Goal: Task Accomplishment & Management: Use online tool/utility

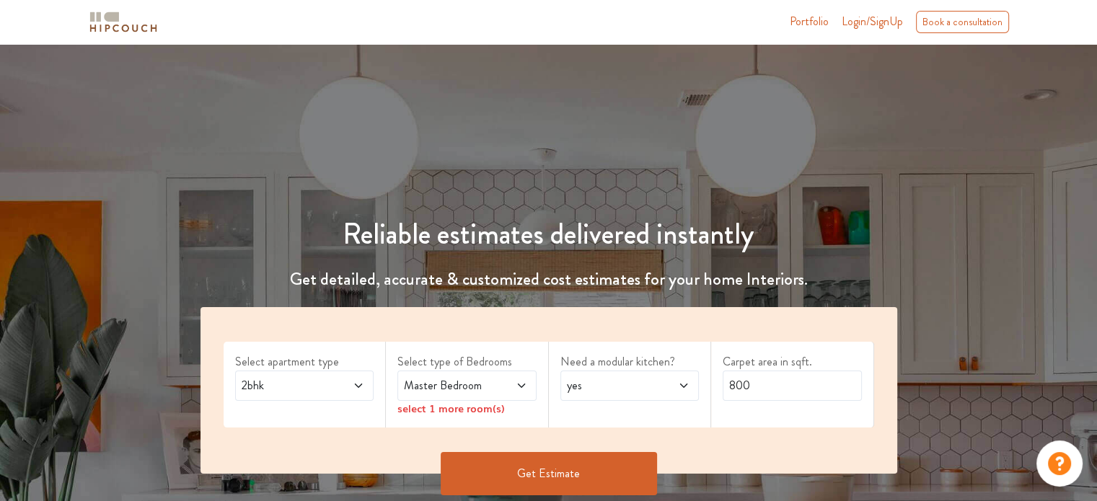
click at [361, 386] on icon at bounding box center [358, 386] width 7 height 4
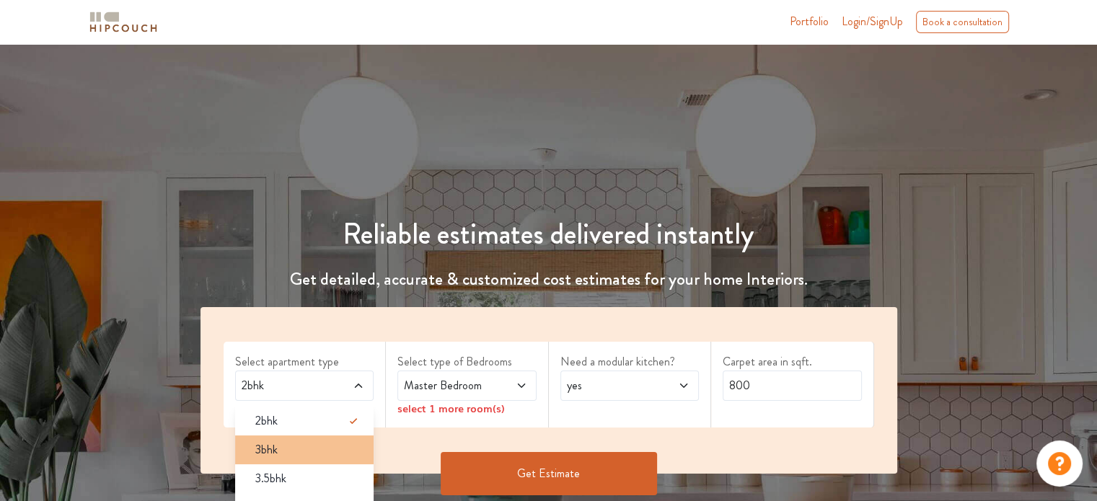
click at [329, 441] on div "3bhk" at bounding box center [309, 449] width 131 height 17
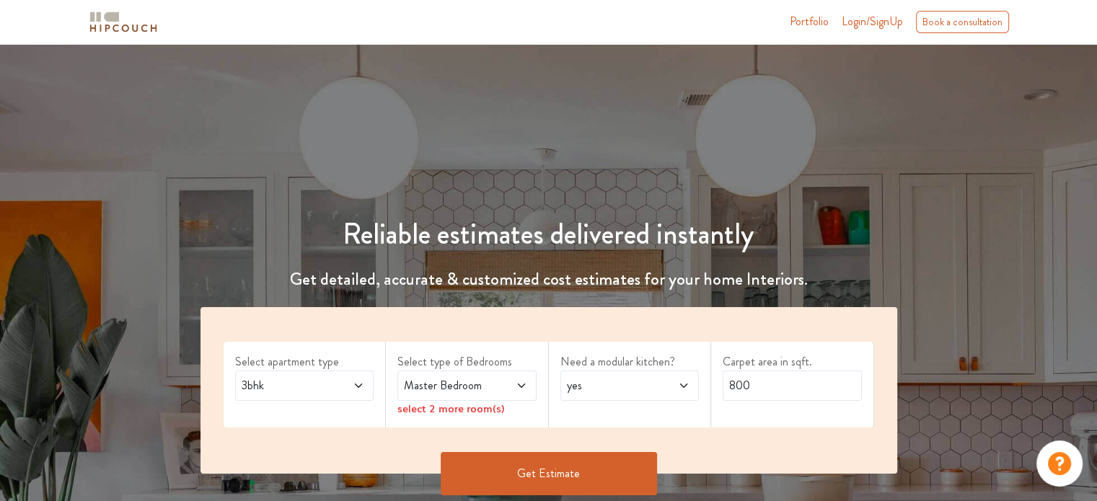
click at [470, 383] on span "Master Bedroom" at bounding box center [448, 385] width 94 height 17
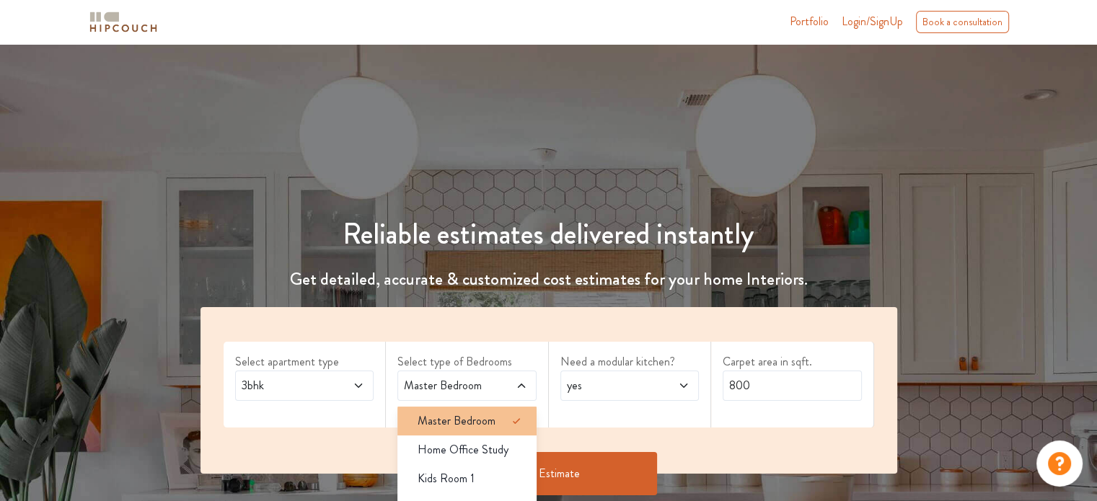
click at [464, 427] on span "Master Bedroom" at bounding box center [457, 421] width 78 height 17
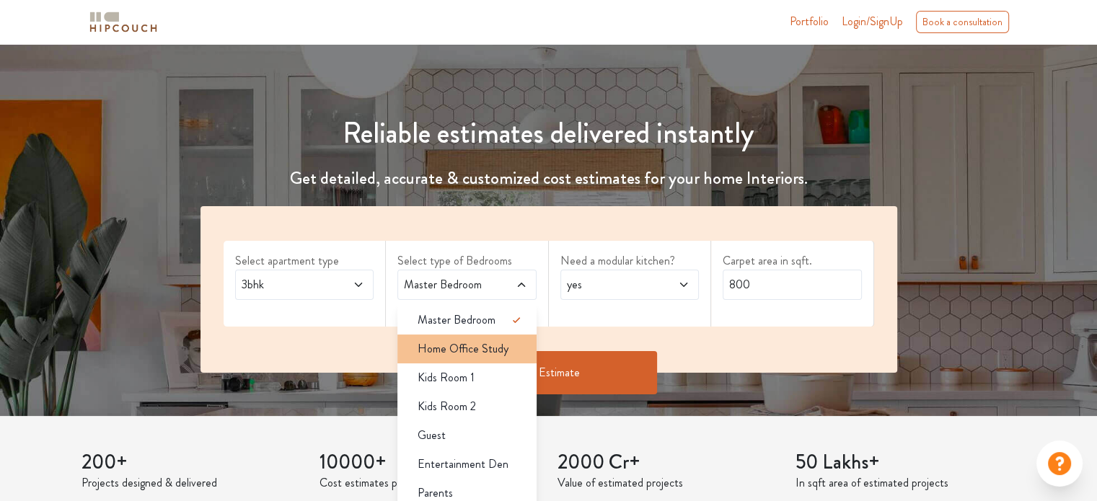
scroll to position [109, 0]
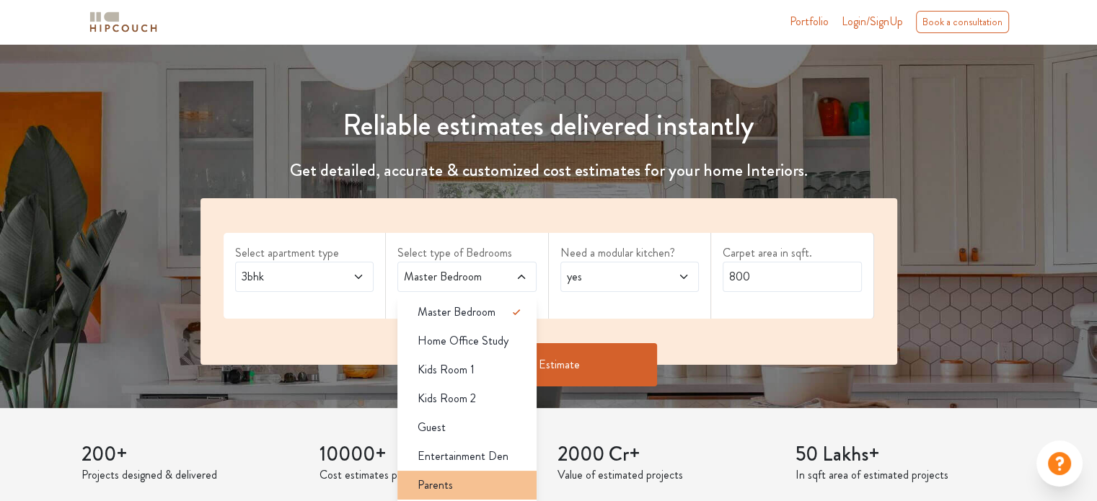
click at [464, 478] on div "Parents" at bounding box center [471, 485] width 131 height 17
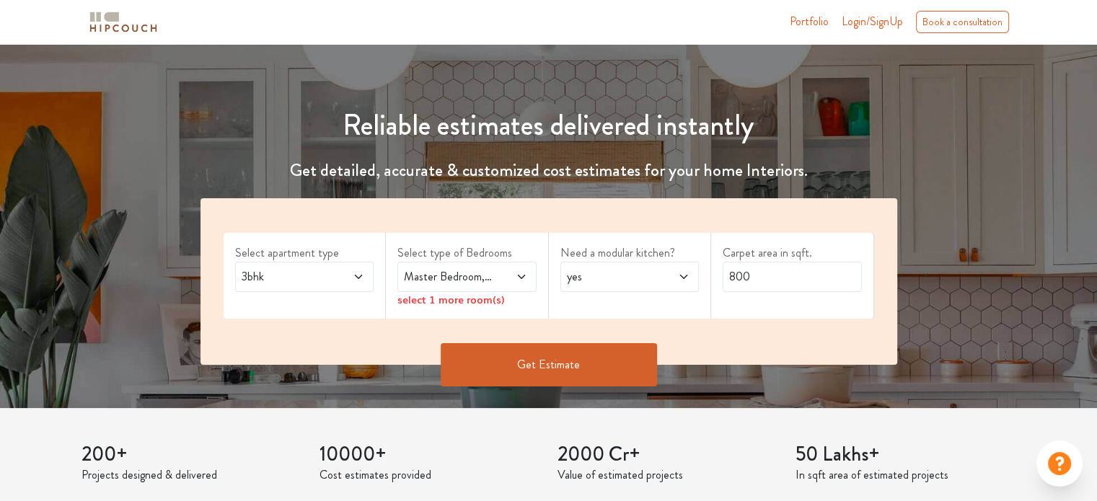
click at [500, 279] on span at bounding box center [512, 276] width 32 height 17
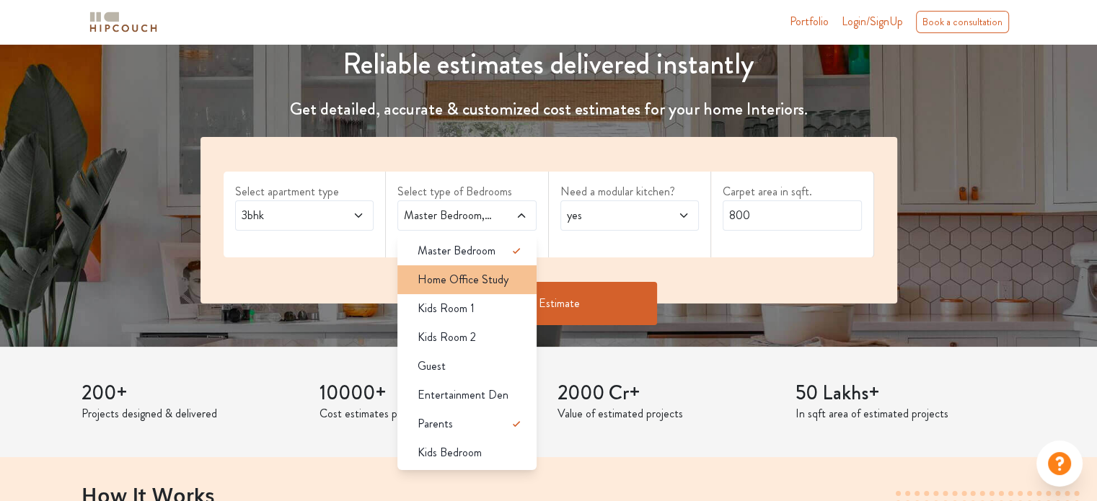
scroll to position [169, 0]
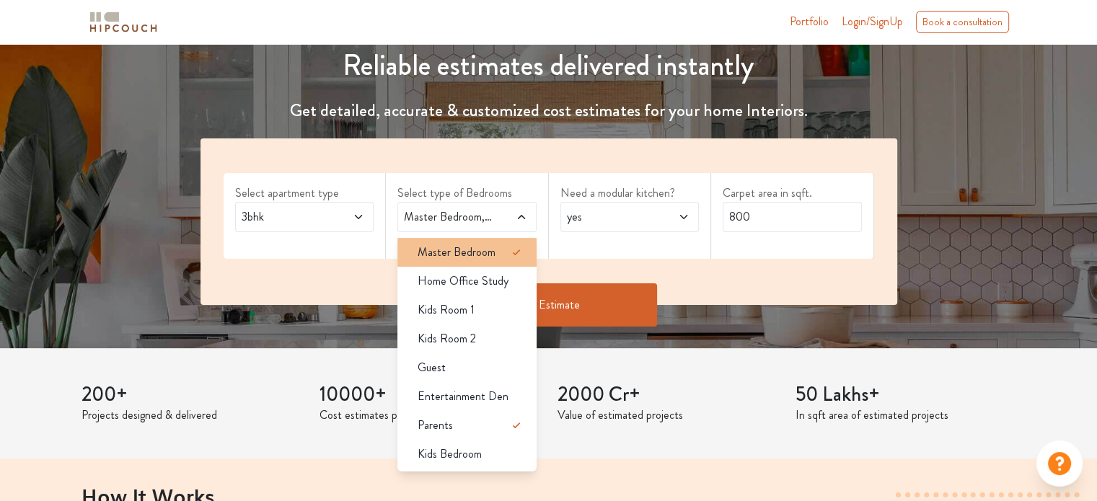
click at [476, 248] on span "Master Bedroom" at bounding box center [457, 252] width 78 height 17
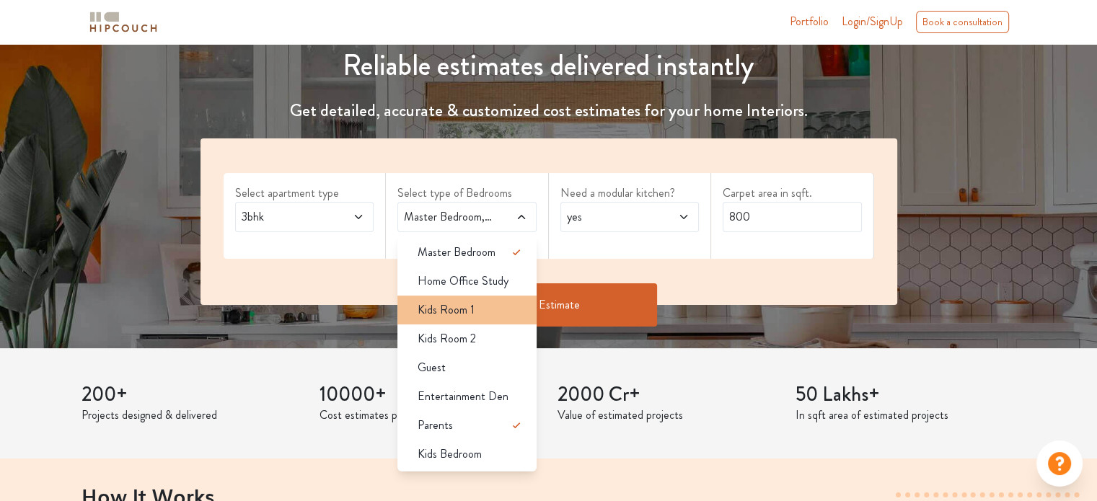
click at [470, 309] on span "Kids Room 1" at bounding box center [446, 309] width 57 height 17
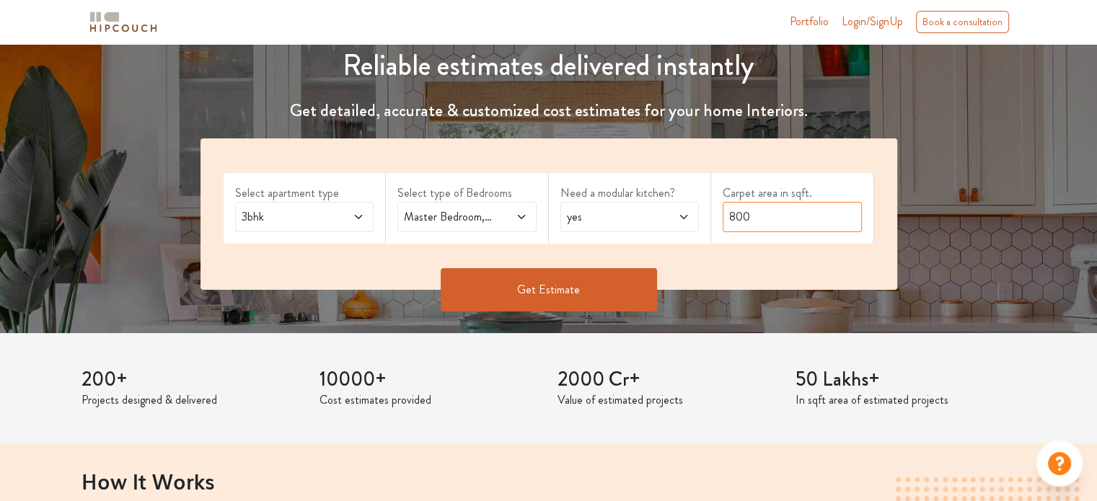
click at [778, 227] on input "800" at bounding box center [792, 217] width 139 height 30
type input "8"
type input "1160"
click at [564, 279] on button "Get Estimate" at bounding box center [549, 289] width 216 height 43
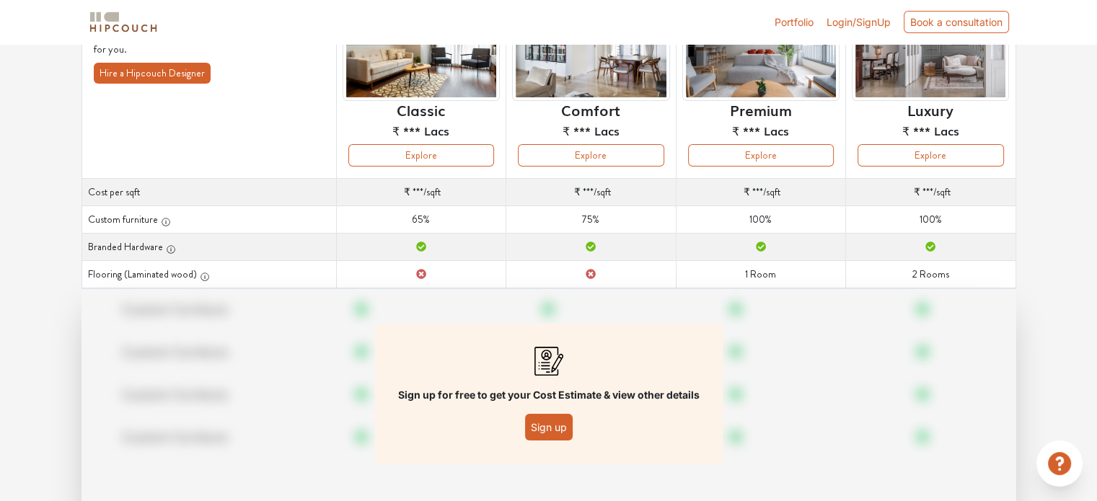
scroll to position [156, 0]
click at [544, 431] on button "Sign up" at bounding box center [549, 426] width 48 height 27
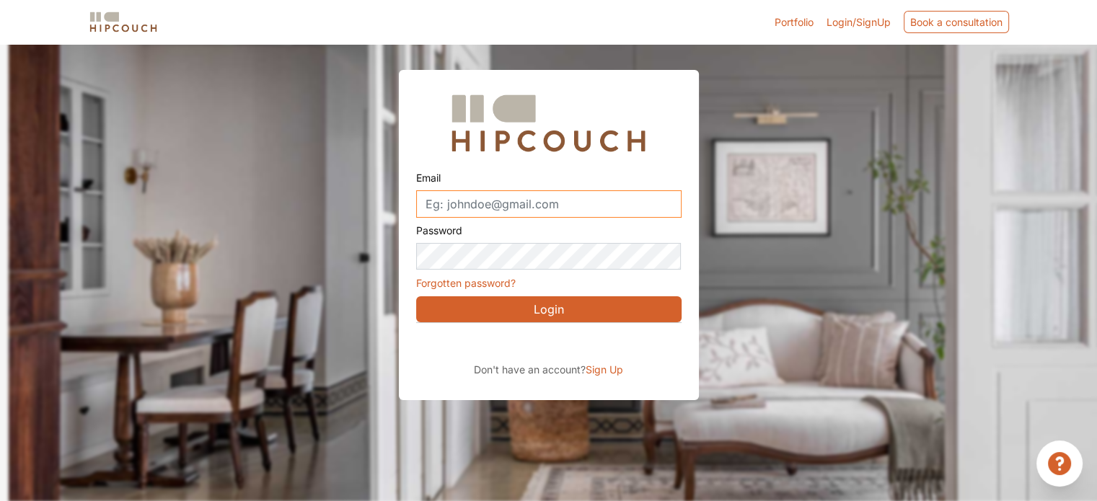
click at [582, 204] on input "Email" at bounding box center [548, 203] width 265 height 27
